Goal: Find specific page/section: Find specific page/section

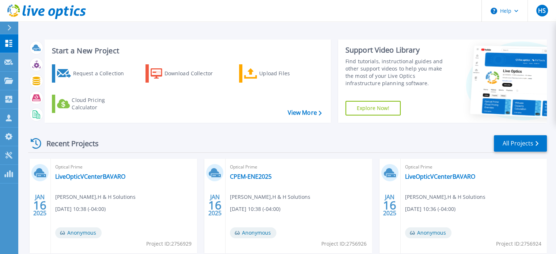
click at [399, 47] on div "Support Video Library" at bounding box center [397, 49] width 105 height 9
click at [4, 174] on icon at bounding box center [8, 173] width 9 height 7
click at [6, 154] on icon at bounding box center [8, 155] width 7 height 7
